Goal: Task Accomplishment & Management: Use online tool/utility

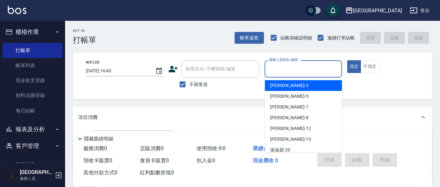
click at [305, 66] on input "服務人員姓名/編號" at bounding box center [302, 68] width 71 height 11
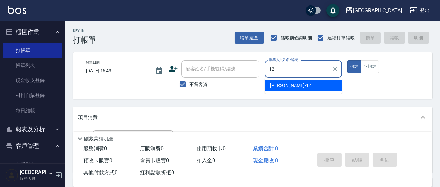
type input "12"
type button "true"
type input "[PERSON_NAME]-12"
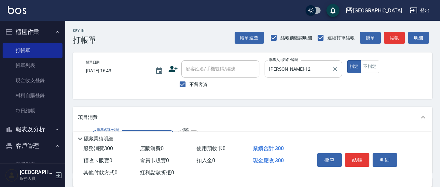
type input "[PERSON_NAME]洗髮精(210)"
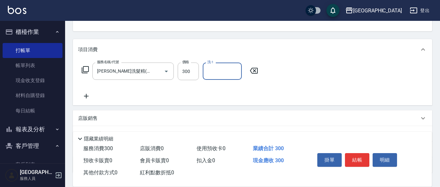
drag, startPoint x: 214, startPoint y: 76, endPoint x: 206, endPoint y: 74, distance: 8.0
click at [214, 75] on input "洗-1" at bounding box center [222, 70] width 33 height 11
type input "[PERSON_NAME]-22"
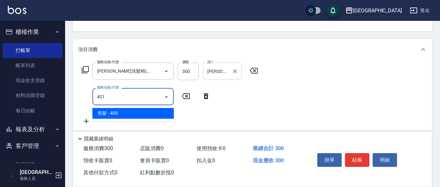
type input "剪髮(401)"
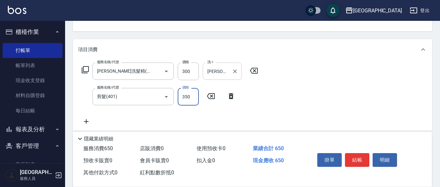
type input "350"
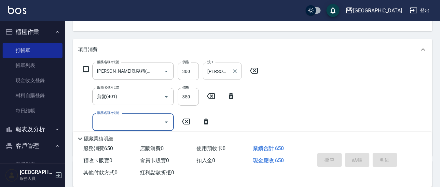
type input "[DATE] 18:02"
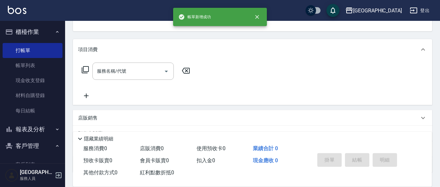
scroll to position [63, 0]
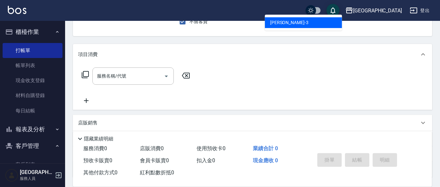
type input "[PERSON_NAME]-3"
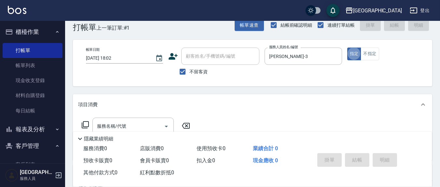
scroll to position [0, 0]
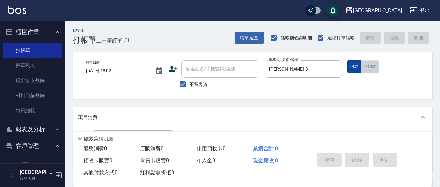
drag, startPoint x: 372, startPoint y: 70, endPoint x: 356, endPoint y: 65, distance: 16.5
click at [370, 68] on button "不指定" at bounding box center [369, 66] width 18 height 13
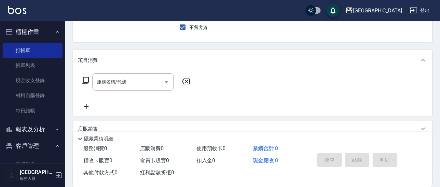
scroll to position [68, 0]
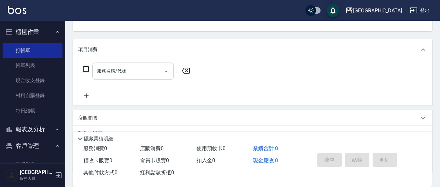
click at [153, 71] on input "服務名稱/代號" at bounding box center [128, 70] width 66 height 11
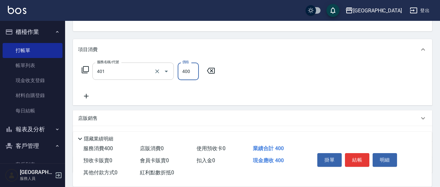
type input "剪髮(401)"
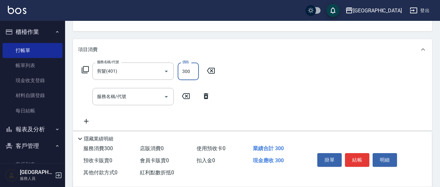
click at [192, 72] on input "300" at bounding box center [188, 71] width 21 height 18
type input "200"
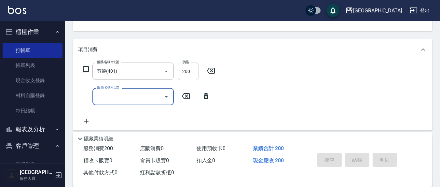
type button "false"
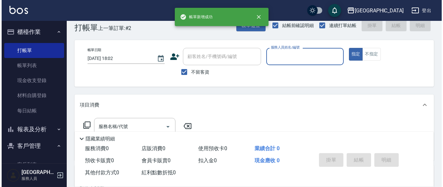
scroll to position [0, 0]
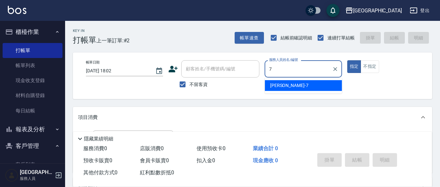
type input "[PERSON_NAME]7"
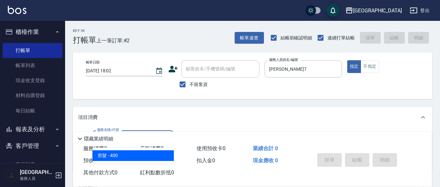
type input "剪髮(401)"
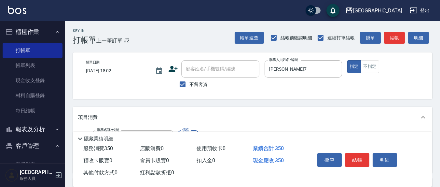
type input "350"
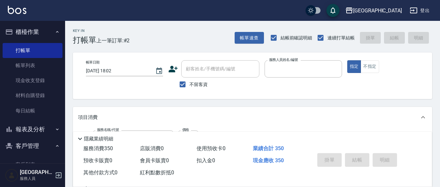
click at [347, 60] on button "指定" at bounding box center [354, 66] width 14 height 13
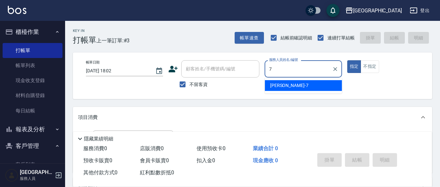
type input "[PERSON_NAME]7"
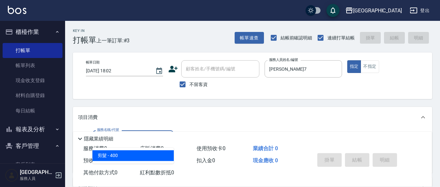
type input "剪髮(401)"
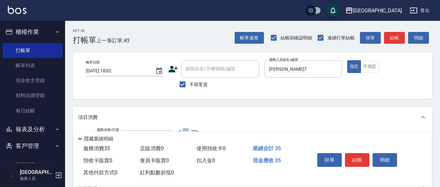
type input "350"
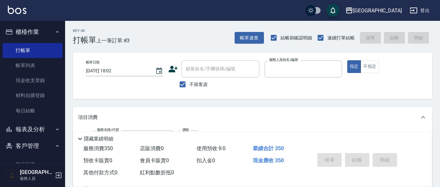
click at [347, 60] on button "指定" at bounding box center [354, 66] width 14 height 13
drag, startPoint x: 186, startPoint y: 83, endPoint x: 197, endPoint y: 76, distance: 13.3
click at [186, 83] on input "不留客資" at bounding box center [183, 84] width 14 height 14
checkbox input "false"
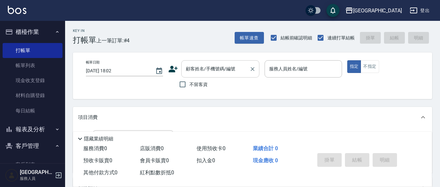
click at [197, 75] on div "顧客姓名/手機號碼/編號" at bounding box center [220, 68] width 78 height 17
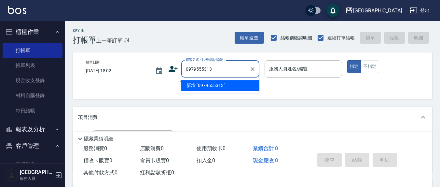
click at [209, 84] on li "新增 "0979555313"" at bounding box center [220, 85] width 78 height 11
type input "0979555313"
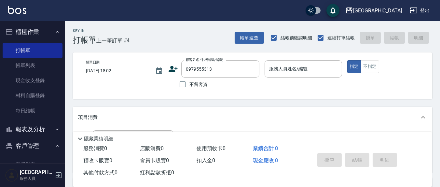
click at [164, 61] on div "帳單日期 [DATE] 18:02 顧客姓名/手機號碼/編號 0979555313 顧客姓名/手機號碼/編號 不留客資 服務人員姓名/編號 服務人員姓名/編號…" at bounding box center [252, 75] width 343 height 31
click at [174, 66] on icon at bounding box center [173, 69] width 10 height 10
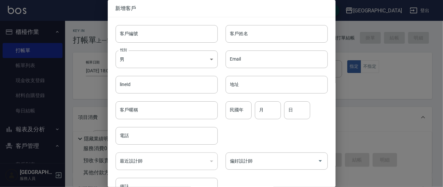
type input "0979555313"
click at [273, 37] on input "客戶姓名" at bounding box center [276, 34] width 102 height 18
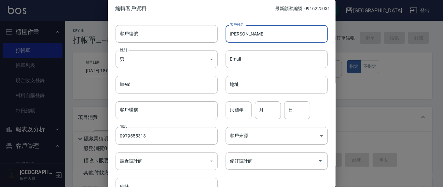
type input "[PERSON_NAME]"
click at [244, 111] on input "民國年" at bounding box center [238, 110] width 26 height 18
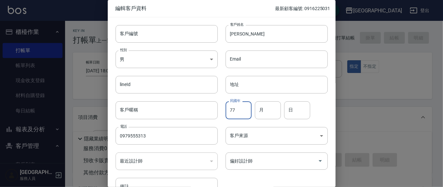
type input "77"
type input "9"
type input "7"
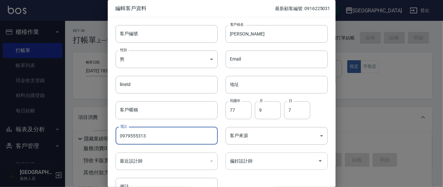
drag, startPoint x: 285, startPoint y: 163, endPoint x: 281, endPoint y: 163, distance: 3.9
click at [281, 163] on input "偏好設計師" at bounding box center [271, 160] width 86 height 11
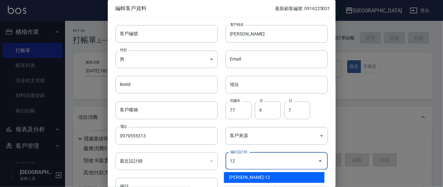
type input "[PERSON_NAME]"
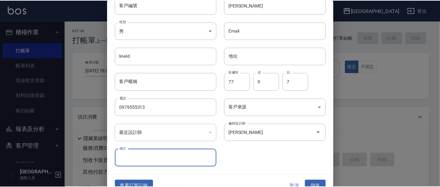
scroll to position [38, 0]
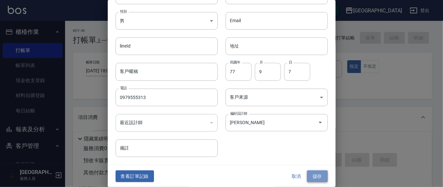
click at [313, 180] on button "儲存" at bounding box center [317, 176] width 21 height 12
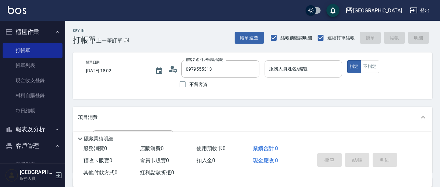
click at [279, 72] on input "服務人員姓名/編號" at bounding box center [302, 68] width 71 height 11
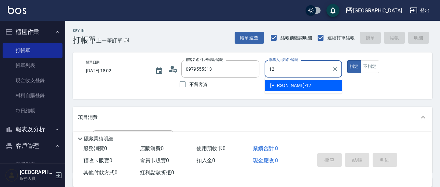
type input "[PERSON_NAME]-12"
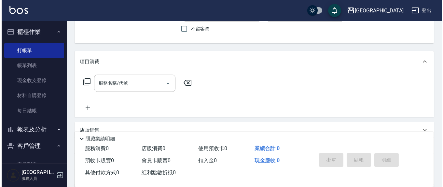
scroll to position [68, 0]
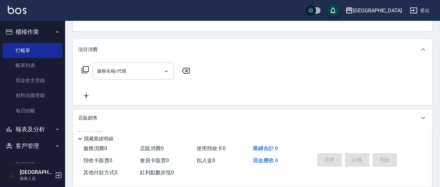
click at [144, 73] on input "服務名稱/代號" at bounding box center [128, 70] width 66 height 11
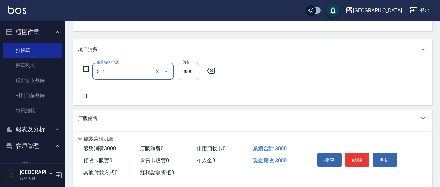
type input "CYA水質感2500UP(314)"
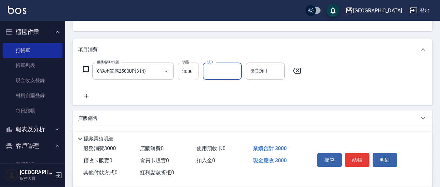
click at [193, 69] on input "3000" at bounding box center [188, 71] width 21 height 18
type input "3300"
type input "[PERSON_NAME]-8"
type input "[PERSON_NAME]-12"
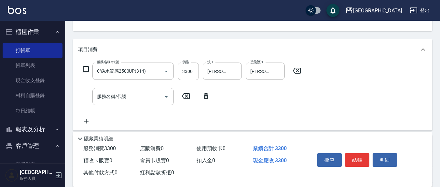
click at [87, 69] on icon at bounding box center [85, 70] width 8 height 8
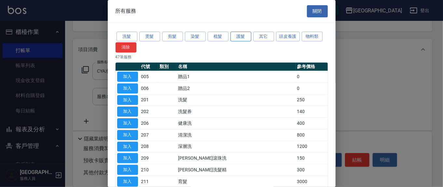
click at [237, 38] on button "護髮" at bounding box center [240, 37] width 21 height 10
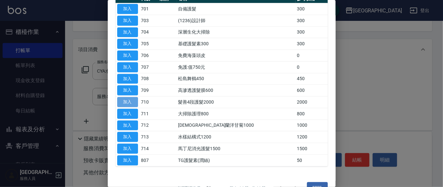
click at [125, 101] on button "加入" at bounding box center [127, 102] width 21 height 10
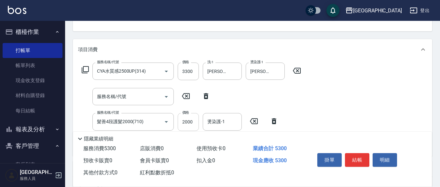
click at [195, 120] on input "2000" at bounding box center [188, 122] width 21 height 18
type input "1400"
type input "[PERSON_NAME]-3"
click at [132, 97] on input "服務名稱/代號" at bounding box center [128, 96] width 66 height 11
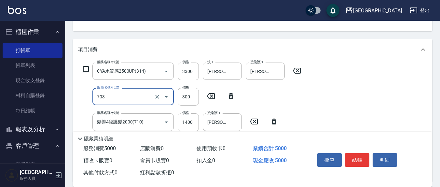
type input "(1236)設計師(703)"
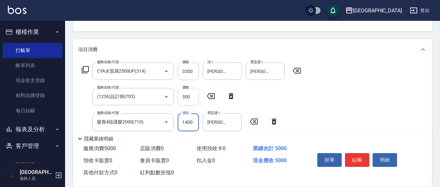
click at [189, 97] on input "300" at bounding box center [188, 97] width 21 height 18
type input "500"
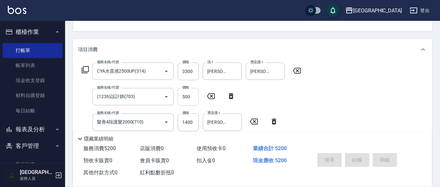
type input "[DATE] 18:04"
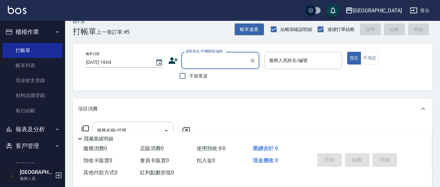
scroll to position [0, 0]
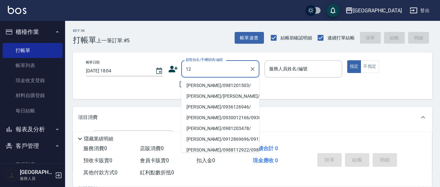
type input "12"
click at [309, 108] on div "項目消費" at bounding box center [252, 117] width 359 height 21
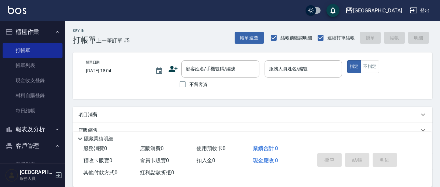
drag, startPoint x: 184, startPoint y: 87, endPoint x: 291, endPoint y: 96, distance: 107.4
click at [184, 86] on input "不留客資" at bounding box center [183, 84] width 14 height 14
checkbox input "true"
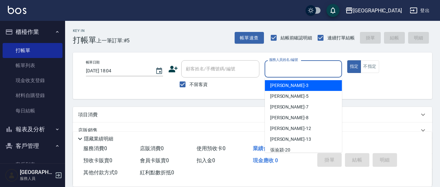
click at [300, 66] on input "服務人員姓名/編號" at bounding box center [302, 68] width 71 height 11
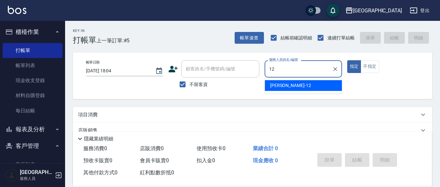
type input "[PERSON_NAME]-12"
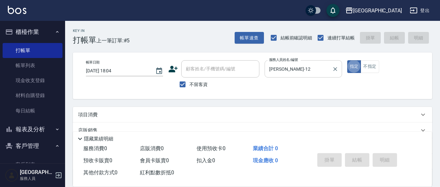
click at [347, 60] on button "指定" at bounding box center [354, 66] width 14 height 13
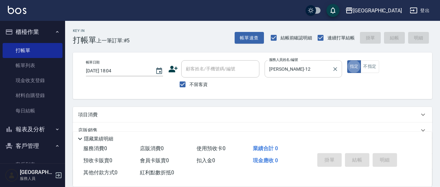
click at [347, 60] on button "指定" at bounding box center [354, 66] width 14 height 13
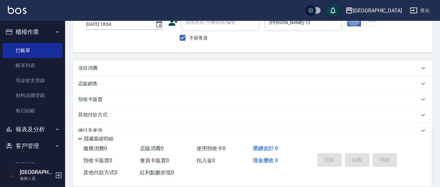
scroll to position [59, 0]
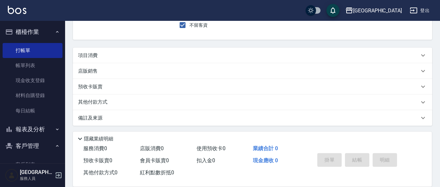
click at [105, 53] on div "項目消費" at bounding box center [248, 55] width 341 height 7
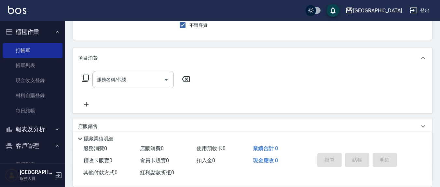
scroll to position [0, 0]
click at [107, 51] on div "項目消費" at bounding box center [252, 57] width 359 height 21
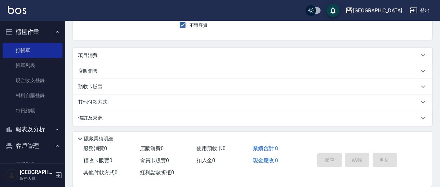
click at [105, 49] on div "項目消費" at bounding box center [252, 55] width 359 height 16
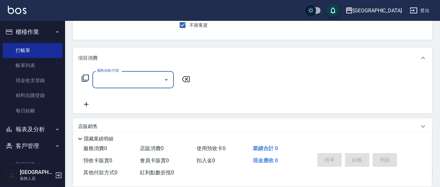
drag, startPoint x: 110, startPoint y: 77, endPoint x: 111, endPoint y: 82, distance: 5.0
click at [110, 77] on input "服務名稱/代號" at bounding box center [128, 79] width 66 height 11
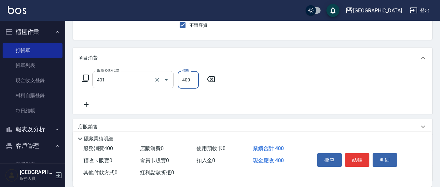
type input "剪髮(401)"
type input "350"
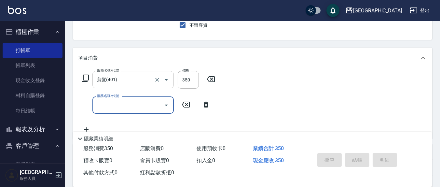
click at [347, 1] on button "指定" at bounding box center [354, 7] width 14 height 13
type input "[DATE] 18:05"
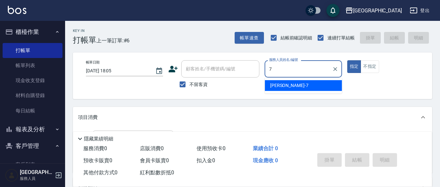
type input "[PERSON_NAME]7"
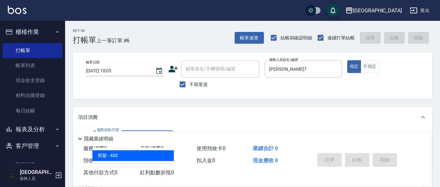
type input "剪髮(401)"
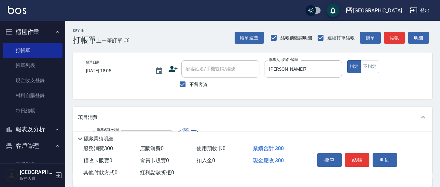
type input "300"
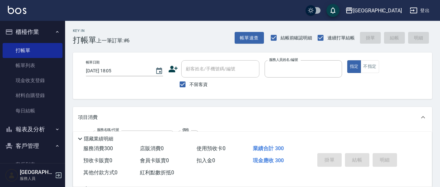
click at [347, 60] on button "指定" at bounding box center [354, 66] width 14 height 13
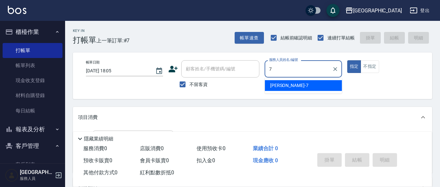
type input "[PERSON_NAME]7"
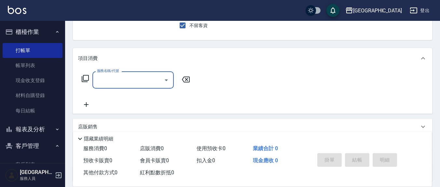
scroll to position [68, 0]
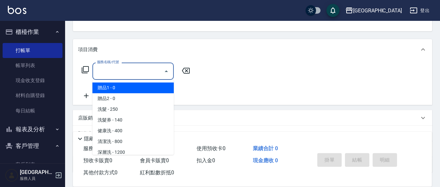
click at [112, 68] on input "服務名稱/代號" at bounding box center [128, 70] width 66 height 11
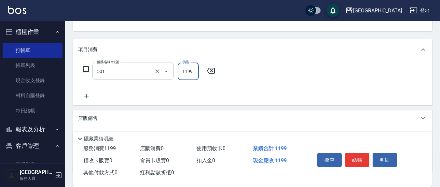
type input "染髮(501)"
type input "1700"
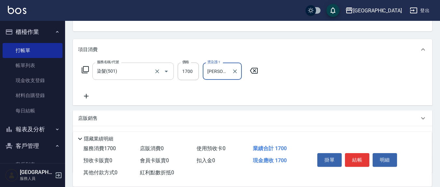
type input "[PERSON_NAME]-22"
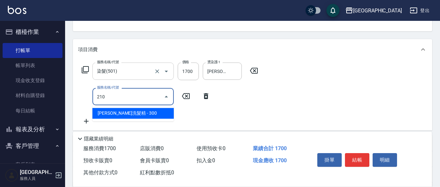
type input "[PERSON_NAME]洗髮精(210)"
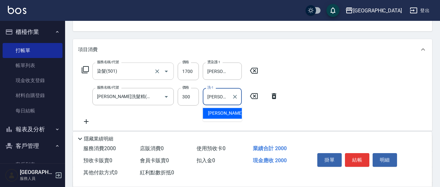
type input "[PERSON_NAME]-22"
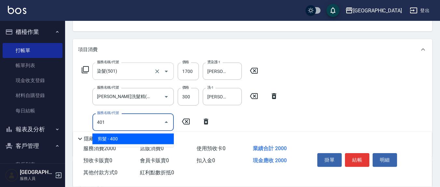
type input "剪髮(401)"
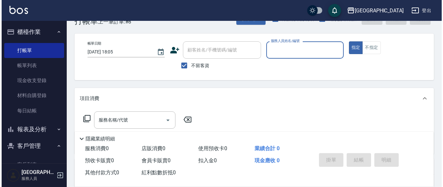
scroll to position [0, 0]
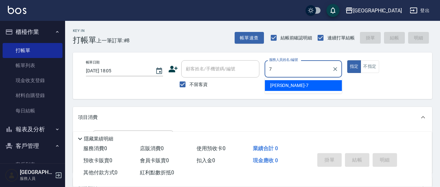
type input "[PERSON_NAME]7"
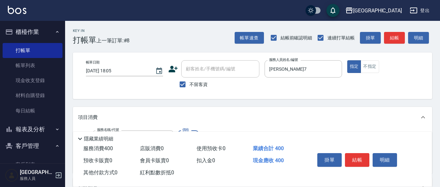
type input "剪髮(401)"
type input "300"
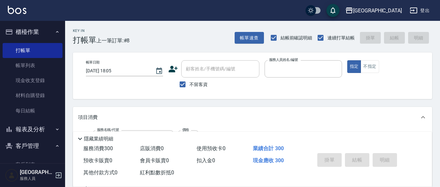
click at [347, 60] on button "指定" at bounding box center [354, 66] width 14 height 13
type input "[DATE] 18:06"
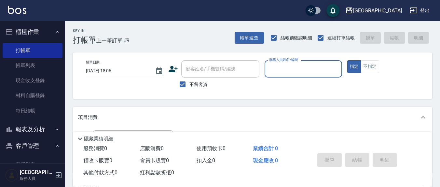
drag, startPoint x: 183, startPoint y: 85, endPoint x: 194, endPoint y: 70, distance: 18.8
click at [183, 84] on input "不留客資" at bounding box center [183, 84] width 14 height 14
checkbox input "false"
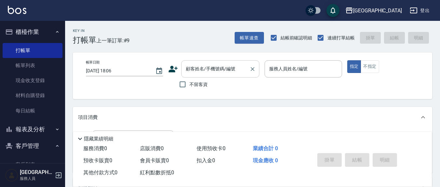
click at [194, 70] on div "顧客姓名/手機號碼/編號 顧客姓名/手機號碼/編號" at bounding box center [220, 68] width 78 height 17
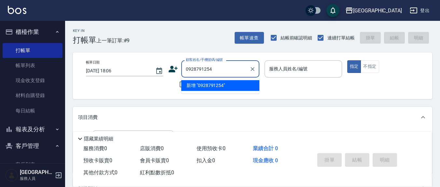
drag, startPoint x: 229, startPoint y: 86, endPoint x: 192, endPoint y: 83, distance: 37.2
click at [229, 86] on li "新增 "0928791254"" at bounding box center [220, 85] width 78 height 11
type input "0928791254"
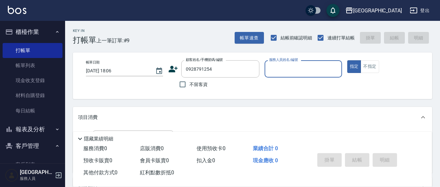
click at [170, 70] on icon at bounding box center [173, 69] width 9 height 7
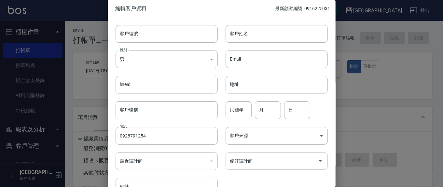
type input "0928791254"
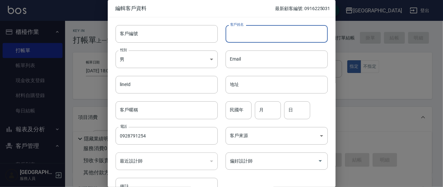
drag, startPoint x: 253, startPoint y: 32, endPoint x: 251, endPoint y: 35, distance: 4.5
click at [253, 32] on input "客戶姓名" at bounding box center [276, 34] width 102 height 18
type input "[PERSON_NAME]"
click at [246, 111] on input "民國年" at bounding box center [238, 110] width 26 height 18
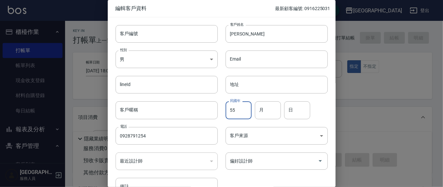
type input "55"
type input "4"
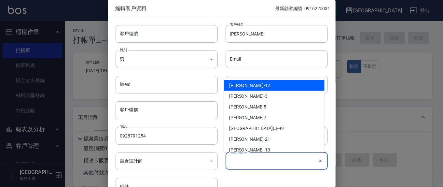
click at [265, 163] on input "偏好設計師" at bounding box center [271, 160] width 86 height 11
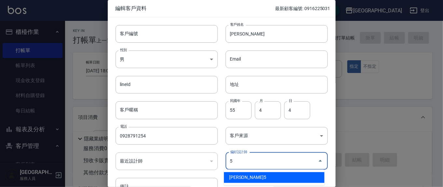
type input "[PERSON_NAME]"
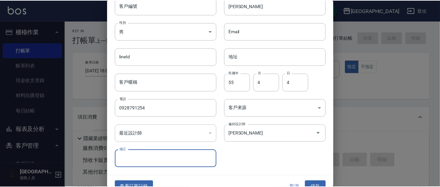
scroll to position [38, 0]
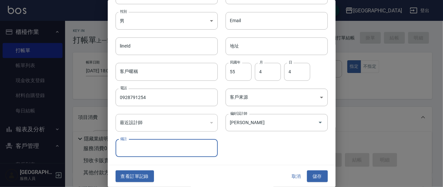
click at [319, 176] on button "儲存" at bounding box center [317, 176] width 21 height 12
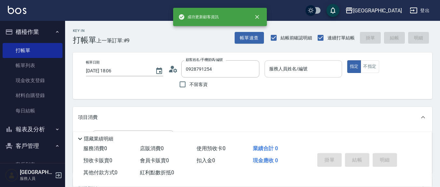
click at [304, 71] on input "服務人員姓名/編號" at bounding box center [302, 68] width 71 height 11
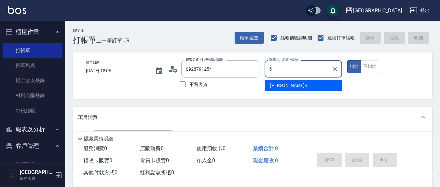
type input "[PERSON_NAME]5"
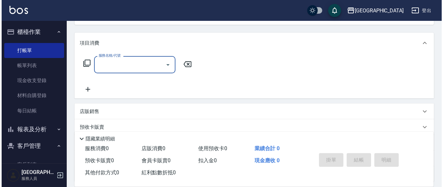
scroll to position [63, 0]
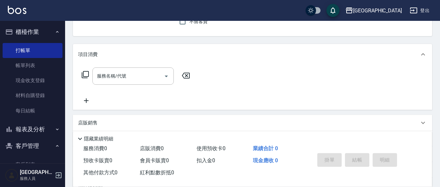
click at [86, 74] on icon at bounding box center [85, 75] width 8 height 8
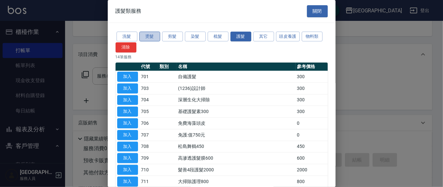
click at [151, 35] on button "燙髮" at bounding box center [149, 37] width 21 height 10
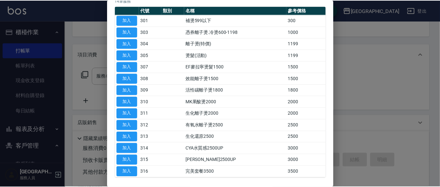
scroll to position [68, 0]
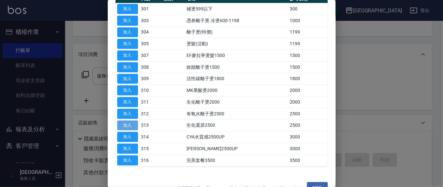
click at [130, 123] on button "加入" at bounding box center [127, 125] width 21 height 10
type input "生化還原2500(313)"
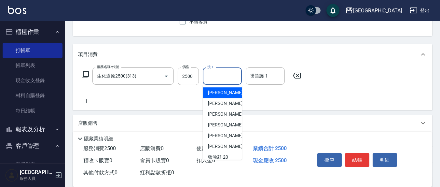
click at [220, 75] on input "洗-1" at bounding box center [222, 75] width 33 height 11
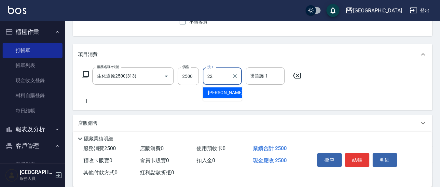
type input "[PERSON_NAME]-22"
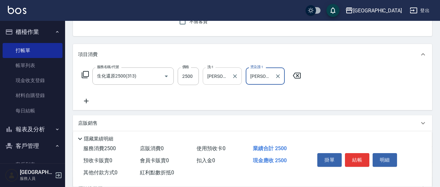
type input "[PERSON_NAME]-22"
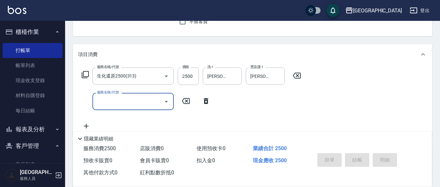
type input "[DATE] 18:07"
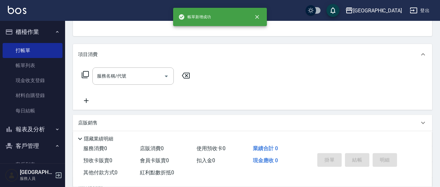
scroll to position [0, 0]
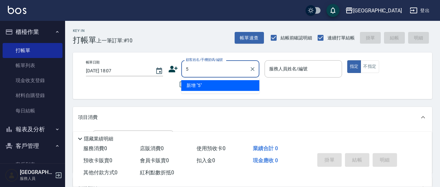
type input "5"
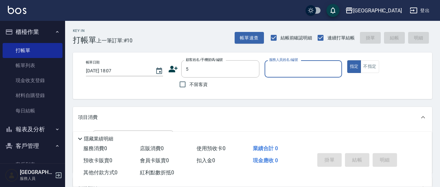
click at [347, 60] on button "指定" at bounding box center [354, 66] width 14 height 13
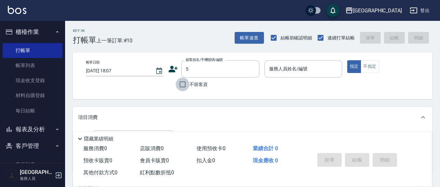
click at [182, 85] on input "不留客資" at bounding box center [183, 84] width 14 height 14
checkbox input "true"
type input "[PERSON_NAME]/0909424567/"
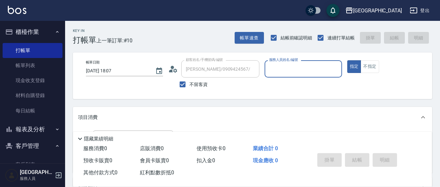
click at [305, 72] on input "服務人員姓名/編號" at bounding box center [302, 68] width 71 height 11
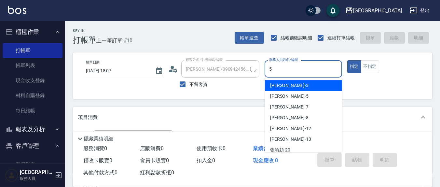
type input "5"
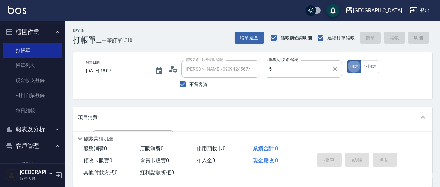
type input "[PERSON_NAME]/0985976956/"
type input "[PERSON_NAME]5"
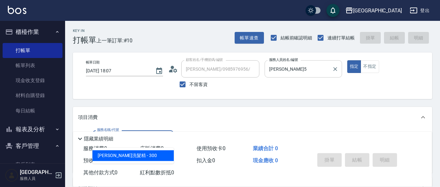
type input "[PERSON_NAME]洗髮精(210)"
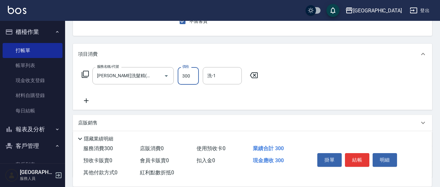
scroll to position [68, 0]
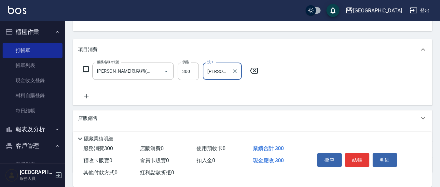
type input "[PERSON_NAME]-8"
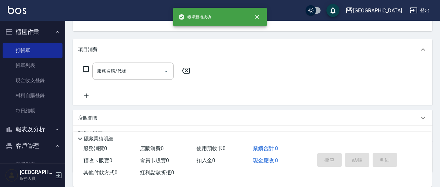
scroll to position [0, 0]
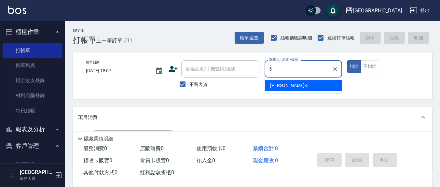
type input "[PERSON_NAME]5"
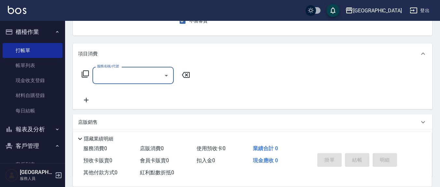
scroll to position [68, 0]
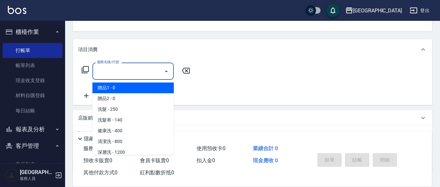
click at [144, 74] on input "服務名稱/代號" at bounding box center [128, 70] width 66 height 11
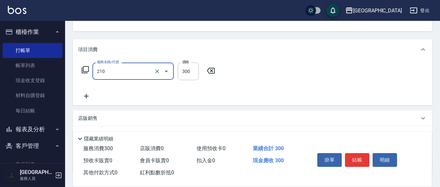
type input "[PERSON_NAME]洗髮精(210)"
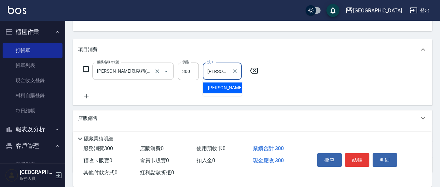
type input "[PERSON_NAME]-22"
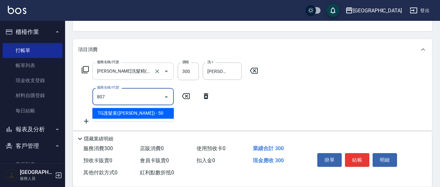
type input "TG護髮素(潤絲)(807)"
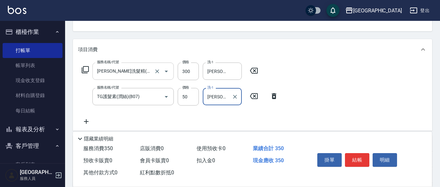
type input "[PERSON_NAME]-22"
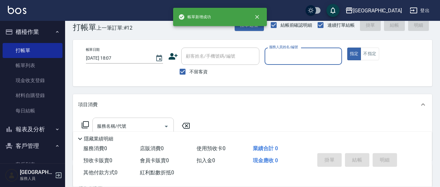
scroll to position [0, 0]
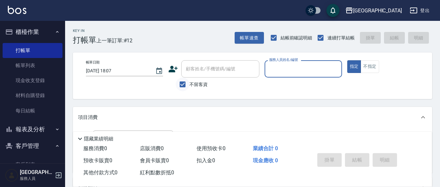
click at [183, 84] on input "不留客資" at bounding box center [183, 84] width 14 height 14
checkbox input "false"
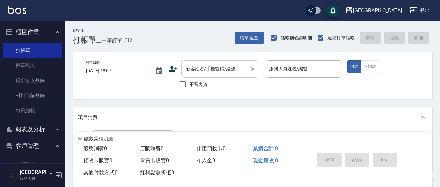
click at [196, 67] on input "顧客姓名/手機號碼/編號" at bounding box center [215, 68] width 62 height 11
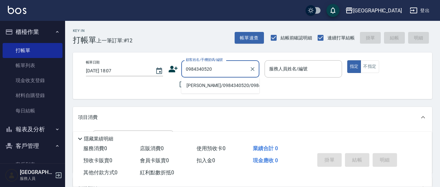
click at [217, 84] on li "[PERSON_NAME]/0984340520/0984340520" at bounding box center [220, 85] width 78 height 11
type input "[PERSON_NAME]/0984340520/0984340520"
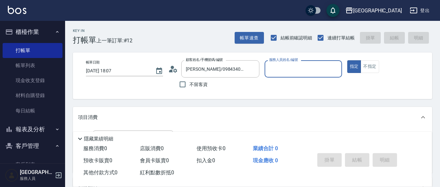
click at [279, 70] on input "服務人員姓名/編號" at bounding box center [302, 68] width 71 height 11
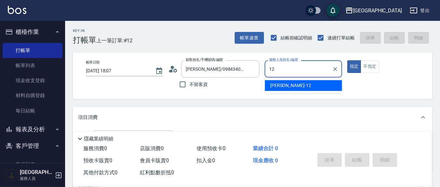
type input "[PERSON_NAME]-12"
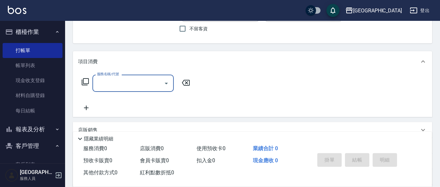
scroll to position [68, 0]
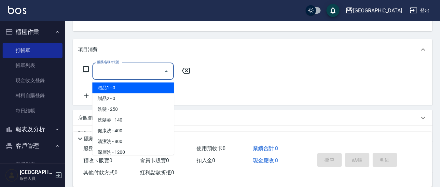
click at [124, 73] on input "服務名稱/代號" at bounding box center [128, 70] width 66 height 11
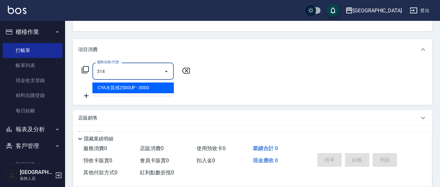
type input "CYA水質感2500UP(314)"
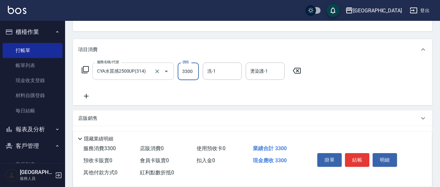
type input "3300"
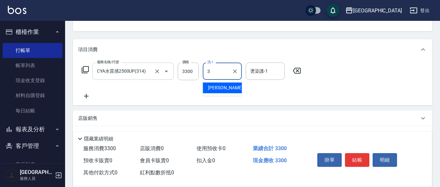
type input "[PERSON_NAME]-3"
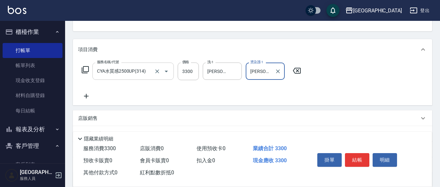
type input "[PERSON_NAME]-12"
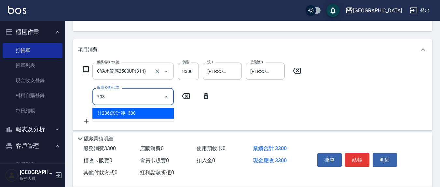
type input "(1236)設計師(703)"
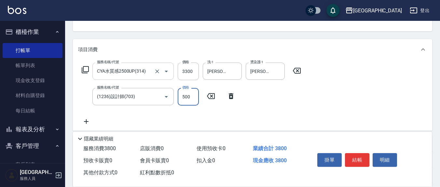
type input "500"
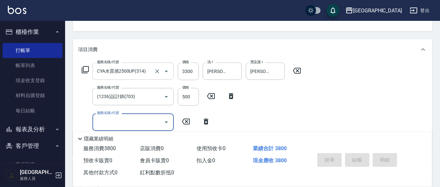
type input "[DATE] 18:08"
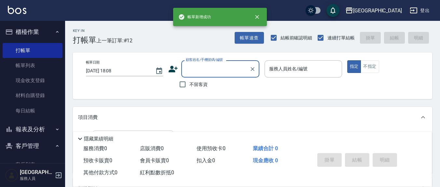
scroll to position [0, 0]
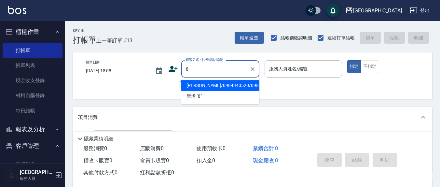
click at [347, 60] on button "指定" at bounding box center [354, 66] width 14 height 13
type input "[PERSON_NAME]/0984340520/0984340520"
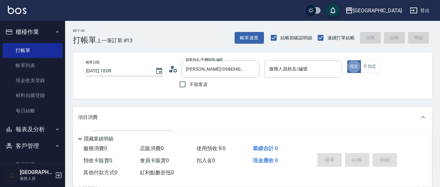
drag, startPoint x: 180, startPoint y: 85, endPoint x: 285, endPoint y: 70, distance: 105.8
click at [180, 85] on input "不留客資" at bounding box center [183, 84] width 14 height 14
checkbox input "true"
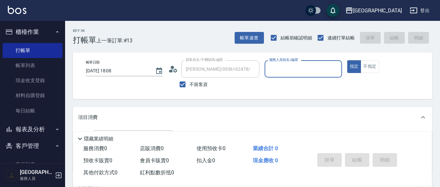
click at [286, 69] on input "服務人員姓名/編號" at bounding box center [302, 68] width 71 height 11
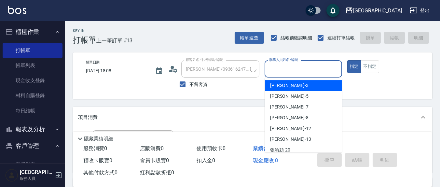
type input "[PERSON_NAME]/0985976956/"
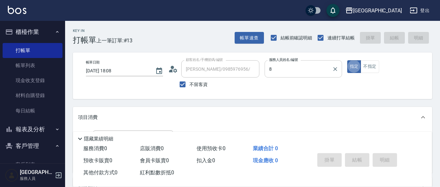
type input "[PERSON_NAME]-8"
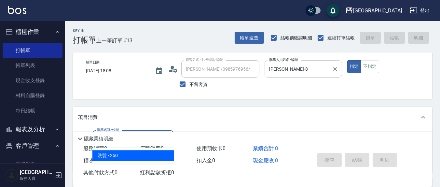
type input "洗髮(201)"
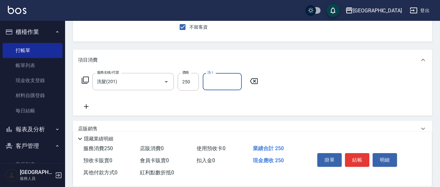
scroll to position [68, 0]
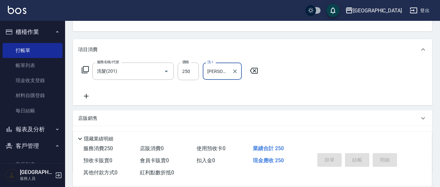
type input "[PERSON_NAME]-22"
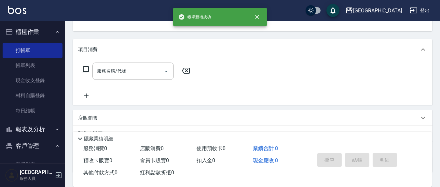
scroll to position [0, 0]
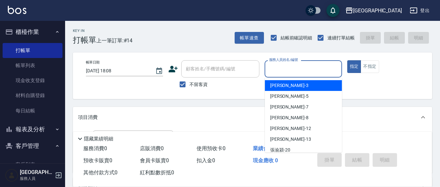
click at [271, 72] on input "服務人員姓名/編號" at bounding box center [302, 68] width 71 height 11
click at [182, 85] on input "不留客資" at bounding box center [183, 84] width 14 height 14
checkbox input "false"
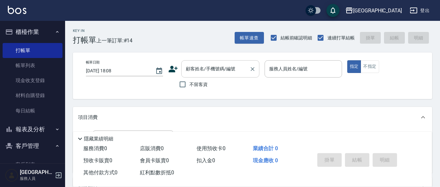
click at [200, 76] on div "顧客姓名/手機號碼/編號" at bounding box center [220, 68] width 78 height 17
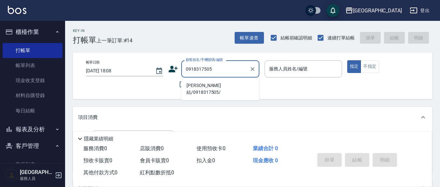
click at [216, 85] on li "[PERSON_NAME]結/0918317505/" at bounding box center [220, 89] width 78 height 18
type input "[PERSON_NAME]結/0918317505/"
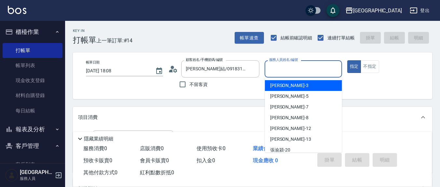
click at [286, 72] on input "服務人員姓名/編號" at bounding box center [302, 68] width 71 height 11
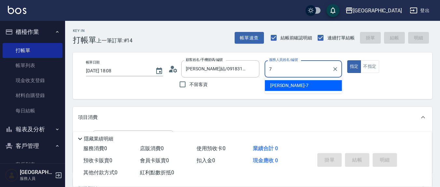
type input "[PERSON_NAME]7"
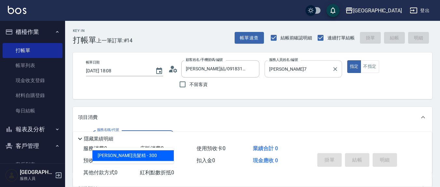
type input "[PERSON_NAME]洗髮精(210)"
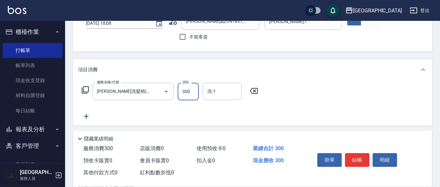
scroll to position [68, 0]
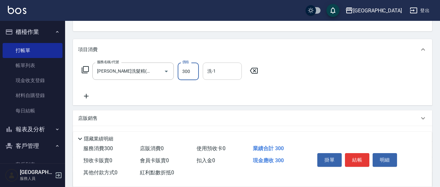
click at [227, 70] on input "洗-1" at bounding box center [222, 70] width 33 height 11
type input "[PERSON_NAME]-3"
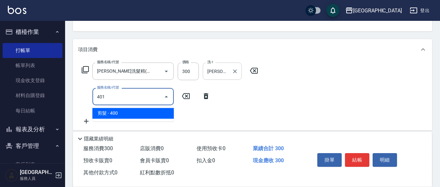
type input "剪髮(401)"
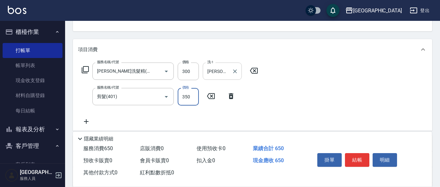
type input "350"
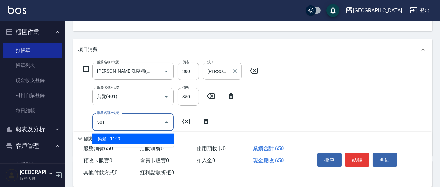
type input "染髮(501)"
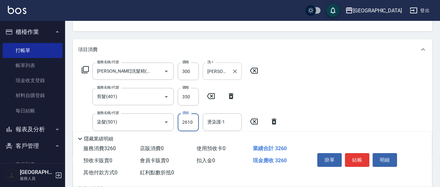
type input "2610"
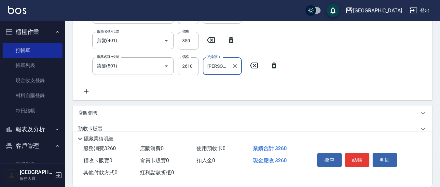
scroll to position [135, 0]
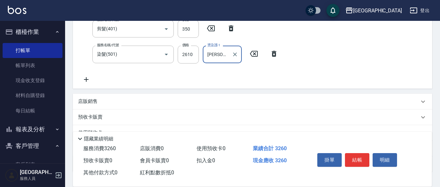
type input "[PERSON_NAME]-22"
click at [87, 78] on icon at bounding box center [86, 79] width 16 height 8
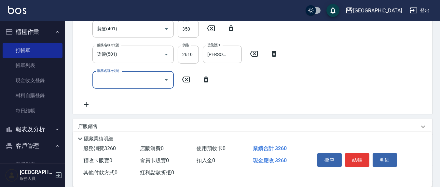
scroll to position [133, 0]
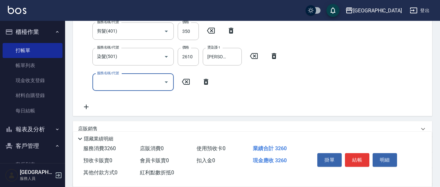
click at [102, 80] on input "服務名稱/代號" at bounding box center [128, 81] width 66 height 11
type input "剪髮(401)"
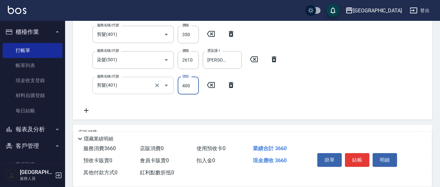
click at [126, 78] on div "剪髮(401) 服務名稱/代號" at bounding box center [132, 85] width 81 height 17
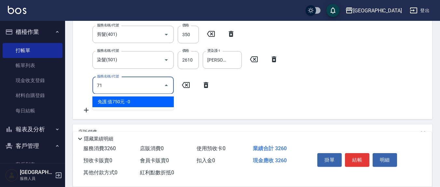
scroll to position [0, 0]
type input "水樣結構式1200(713)"
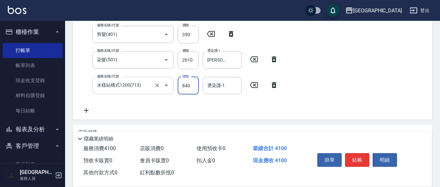
type input "840"
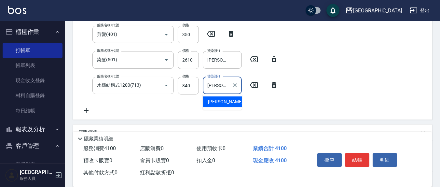
type input "鄭"
type input "[PERSON_NAME]-3"
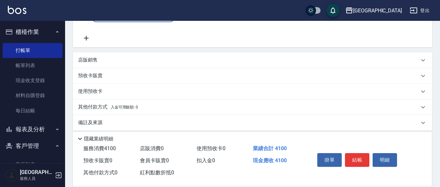
scroll to position [232, 0]
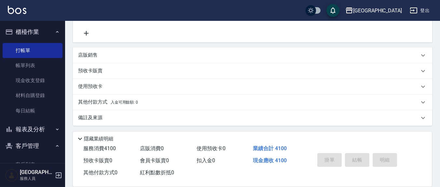
type input "[DATE] 18:10"
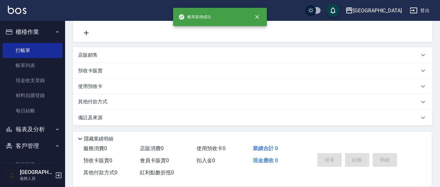
scroll to position [0, 0]
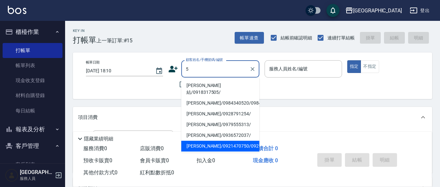
type input "5"
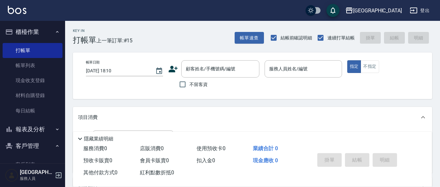
click at [328, 106] on div "Key In 打帳單 上一筆訂單:#15 帳單速查 結帳前確認明細 連續打單結帳 掛單 結帳 明細 帳單日期 [DATE] 18:10 顧客姓名/手機號碼/編…" at bounding box center [252, 169] width 375 height 296
click at [185, 86] on input "不留客資" at bounding box center [183, 84] width 14 height 14
checkbox input "true"
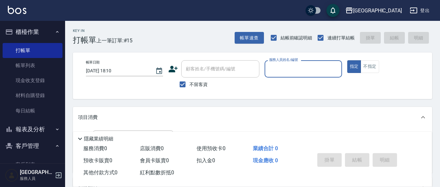
drag, startPoint x: 286, startPoint y: 75, endPoint x: 282, endPoint y: 76, distance: 4.0
click at [283, 75] on div "服務人員姓名/編號" at bounding box center [302, 68] width 77 height 17
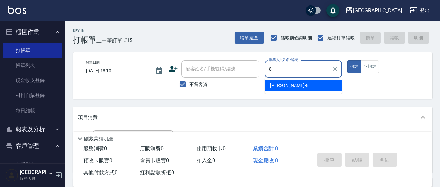
type input "[PERSON_NAME]-8"
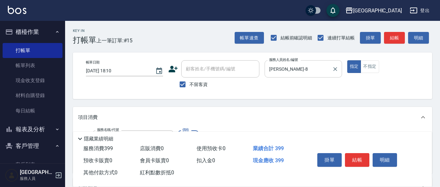
type input "挑染5束399(502)"
type input "1000"
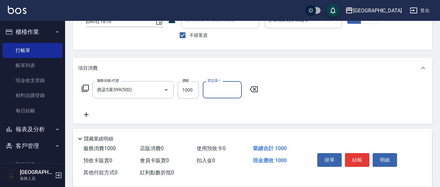
scroll to position [115, 0]
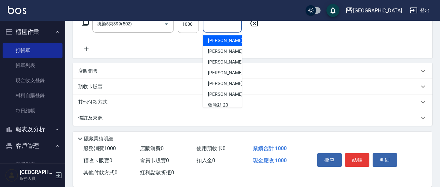
drag, startPoint x: 207, startPoint y: 26, endPoint x: 199, endPoint y: 28, distance: 8.0
click at [206, 27] on input "燙染護-1" at bounding box center [222, 23] width 33 height 11
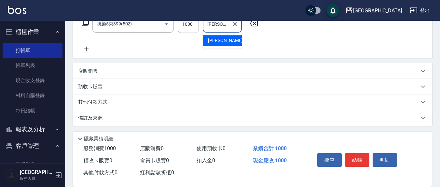
type input "[PERSON_NAME]-8"
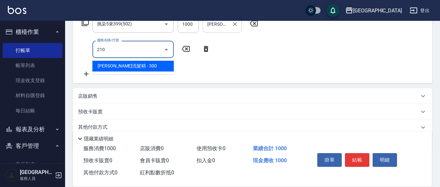
type input "[PERSON_NAME]洗髮精(210)"
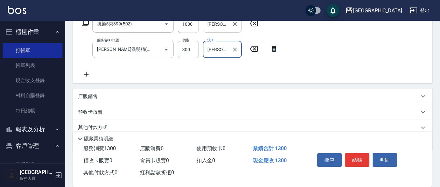
type input "[PERSON_NAME]-8"
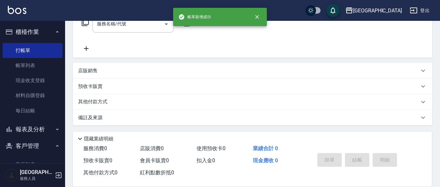
scroll to position [0, 0]
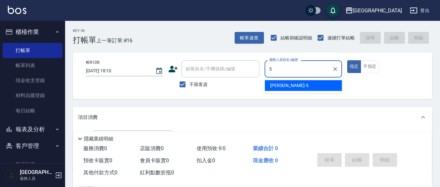
type input "[PERSON_NAME]5"
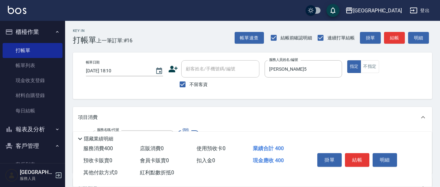
type input "剪髮(401)"
type input "300"
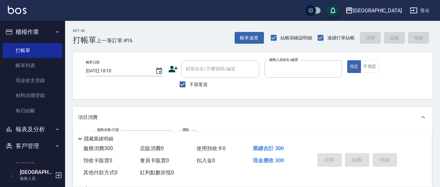
type input "[DATE] 18:11"
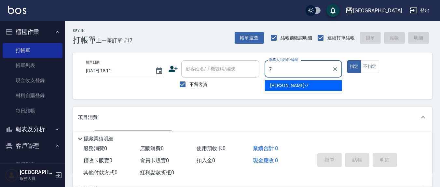
type input "[PERSON_NAME]7"
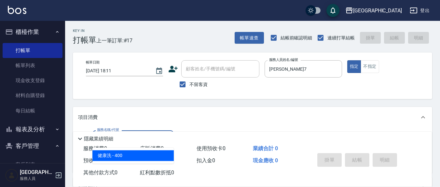
type input "健康洗(206)"
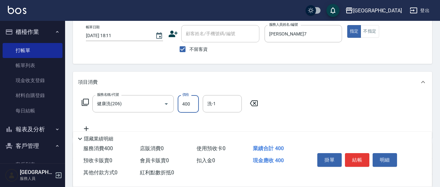
scroll to position [68, 0]
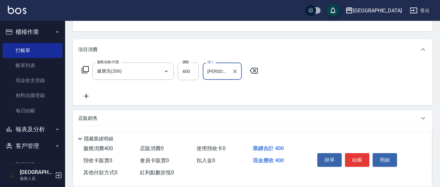
type input "[PERSON_NAME]-22"
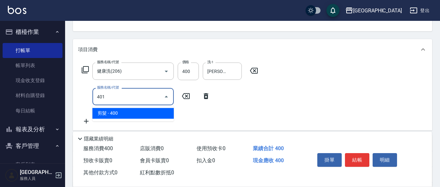
type input "剪髮(401)"
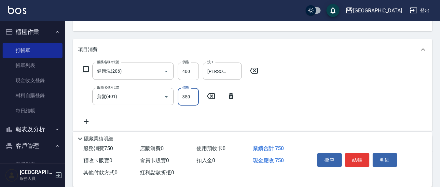
type input "350"
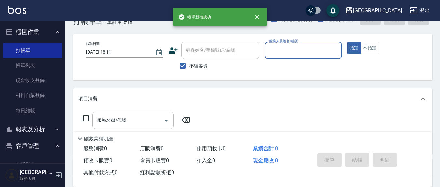
scroll to position [0, 0]
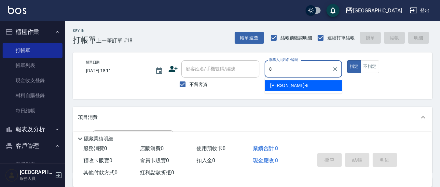
type input "[PERSON_NAME]-8"
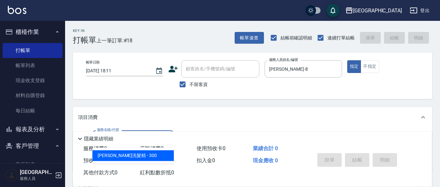
type input "[PERSON_NAME]洗髮精(210)"
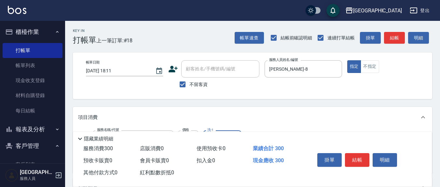
scroll to position [68, 0]
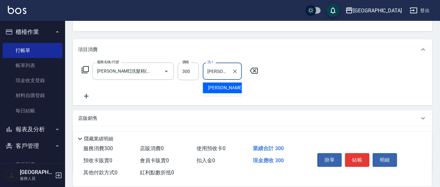
type input "[PERSON_NAME]-8"
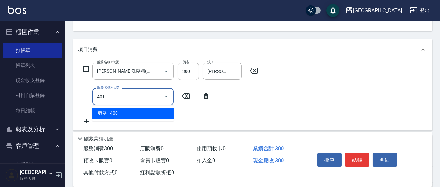
type input "剪髮(401)"
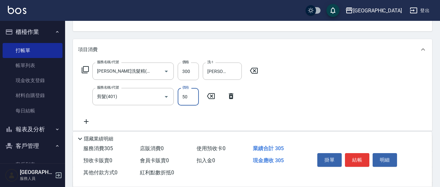
type input "50"
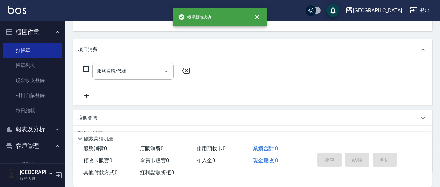
scroll to position [0, 0]
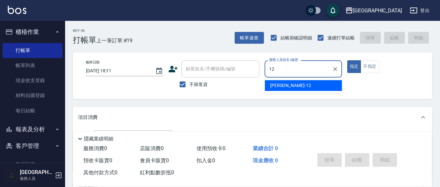
type input "[PERSON_NAME]-12"
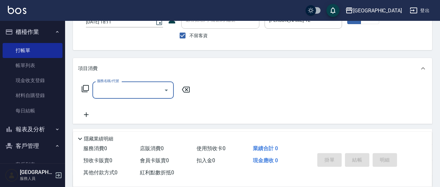
scroll to position [68, 0]
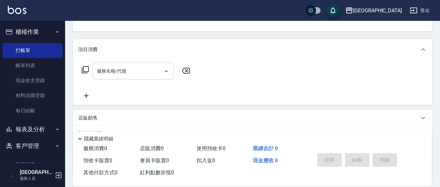
click at [133, 78] on div "服務名稱/代號 服務名稱/代號" at bounding box center [136, 80] width 116 height 37
click at [153, 66] on input "服務名稱/代號" at bounding box center [128, 70] width 66 height 11
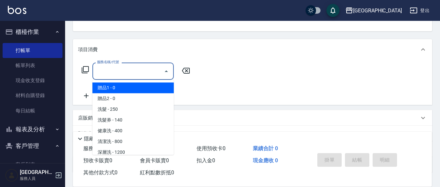
click at [107, 72] on input "服務名稱/代號" at bounding box center [128, 70] width 66 height 11
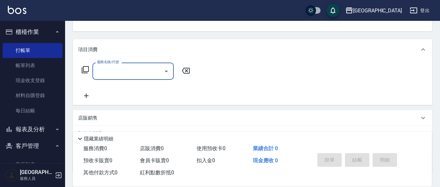
click at [117, 74] on input "服務名稱/代號" at bounding box center [128, 70] width 66 height 11
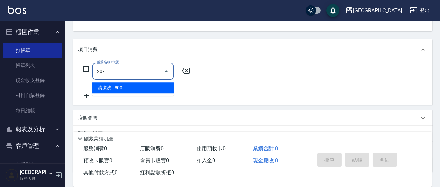
type input "清潔洗(207)"
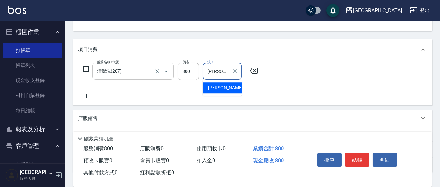
type input "[PERSON_NAME]-3"
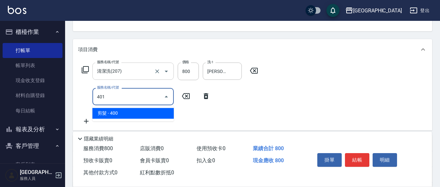
type input "剪髮(401)"
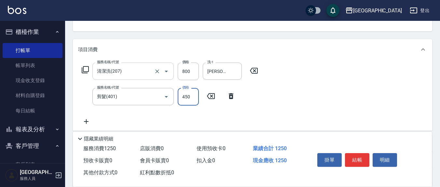
type input "450"
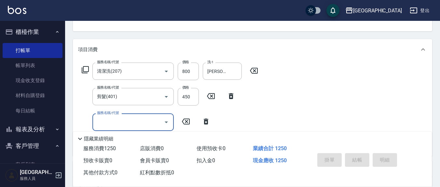
type input "[DATE] 18:12"
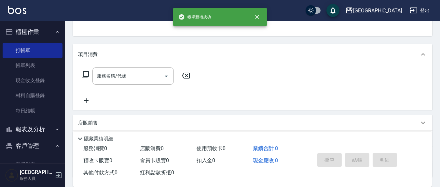
scroll to position [0, 0]
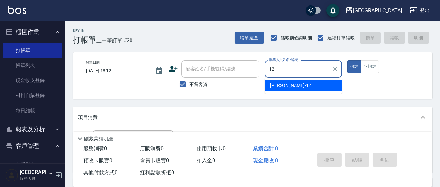
type input "[PERSON_NAME]-12"
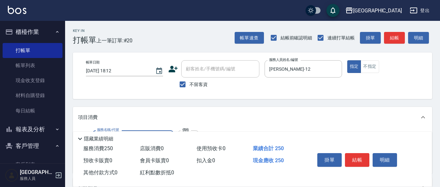
type input "洗髮(201)"
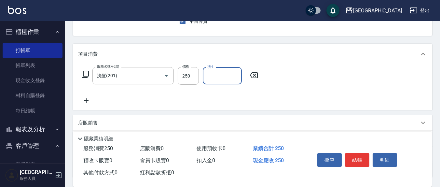
scroll to position [68, 0]
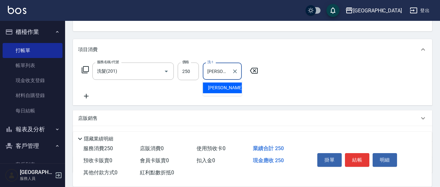
type input "[PERSON_NAME]-3"
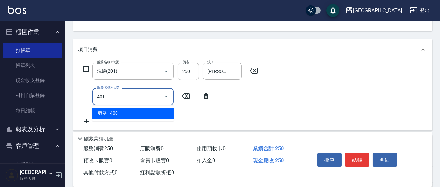
type input "剪髮(401)"
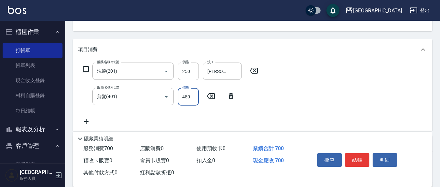
type input "450"
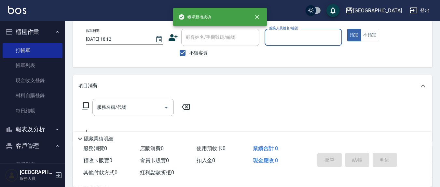
scroll to position [0, 0]
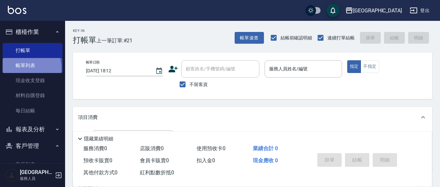
click at [22, 68] on link "帳單列表" at bounding box center [33, 65] width 60 height 15
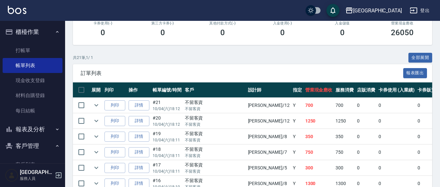
scroll to position [115, 0]
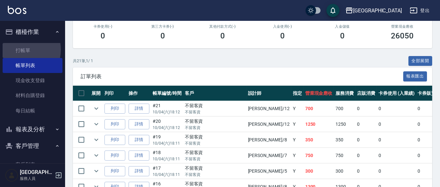
drag, startPoint x: 19, startPoint y: 49, endPoint x: 1, endPoint y: 46, distance: 18.5
click at [19, 49] on link "打帳單" at bounding box center [33, 50] width 60 height 15
